Goal: Find contact information: Find contact information

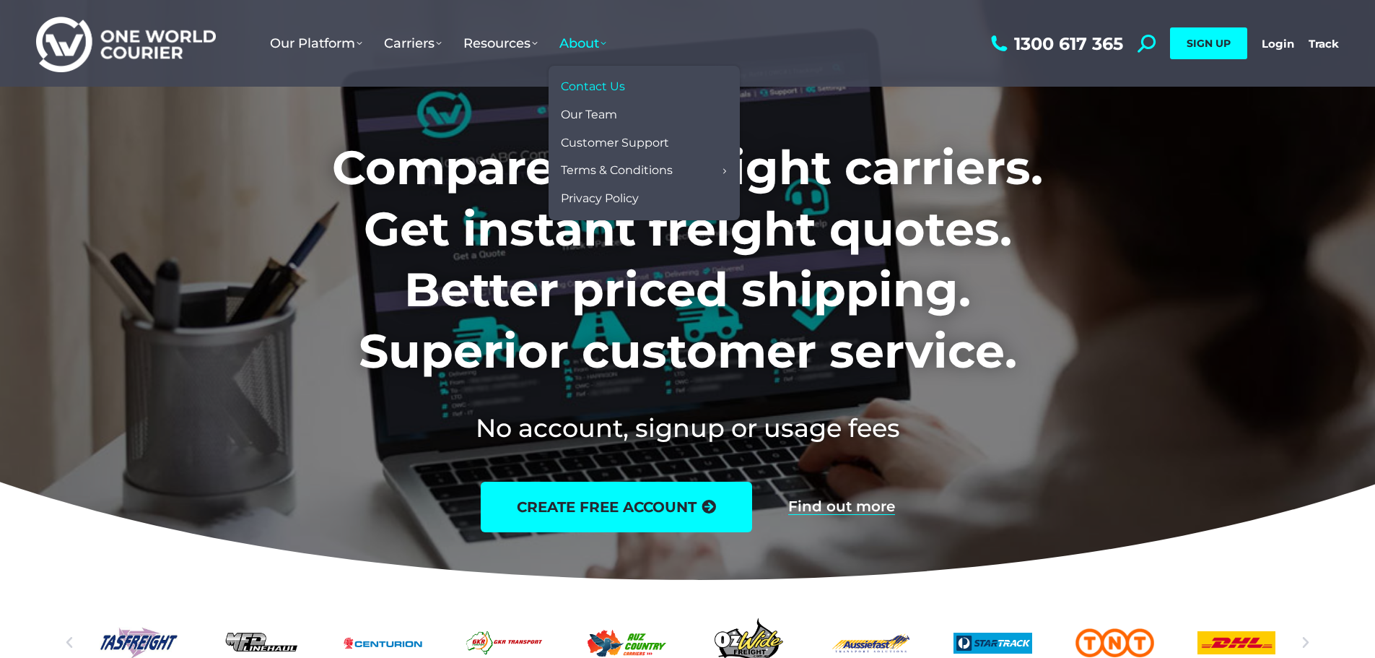
click at [578, 86] on span "Contact Us" at bounding box center [593, 86] width 64 height 15
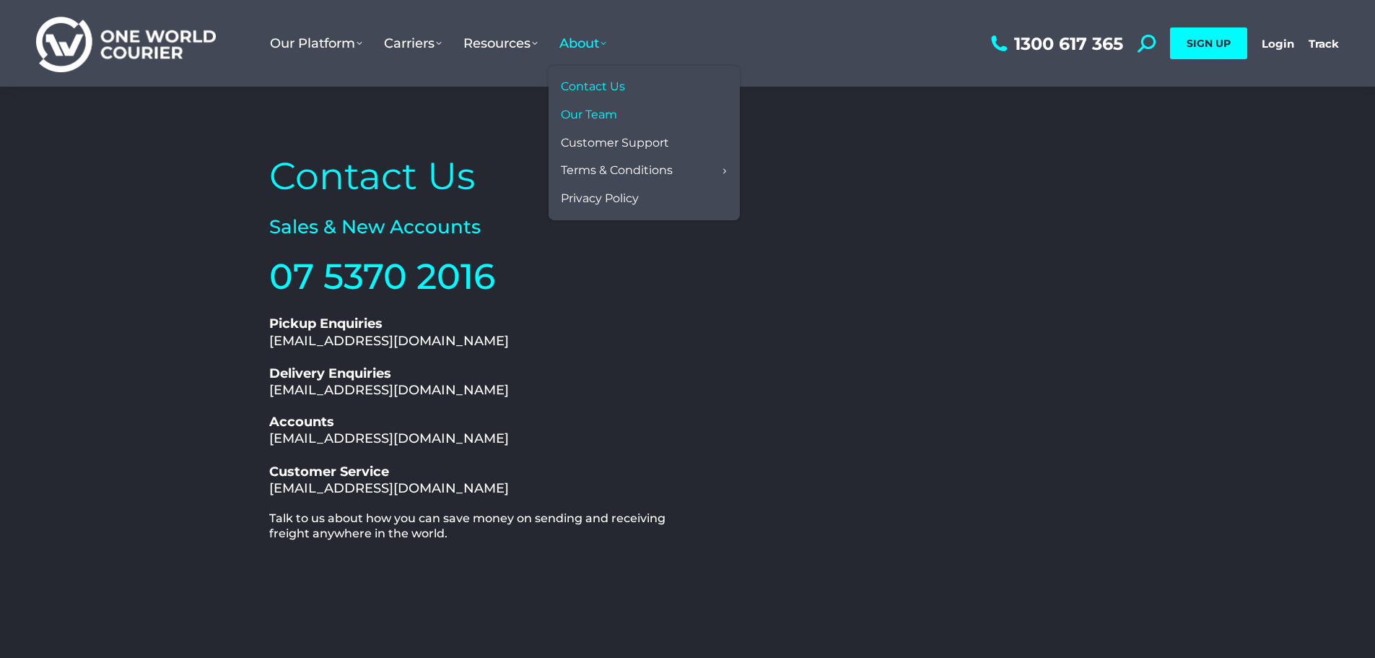
click at [580, 116] on span "Our Team" at bounding box center [589, 115] width 56 height 15
